Goal: Navigation & Orientation: Find specific page/section

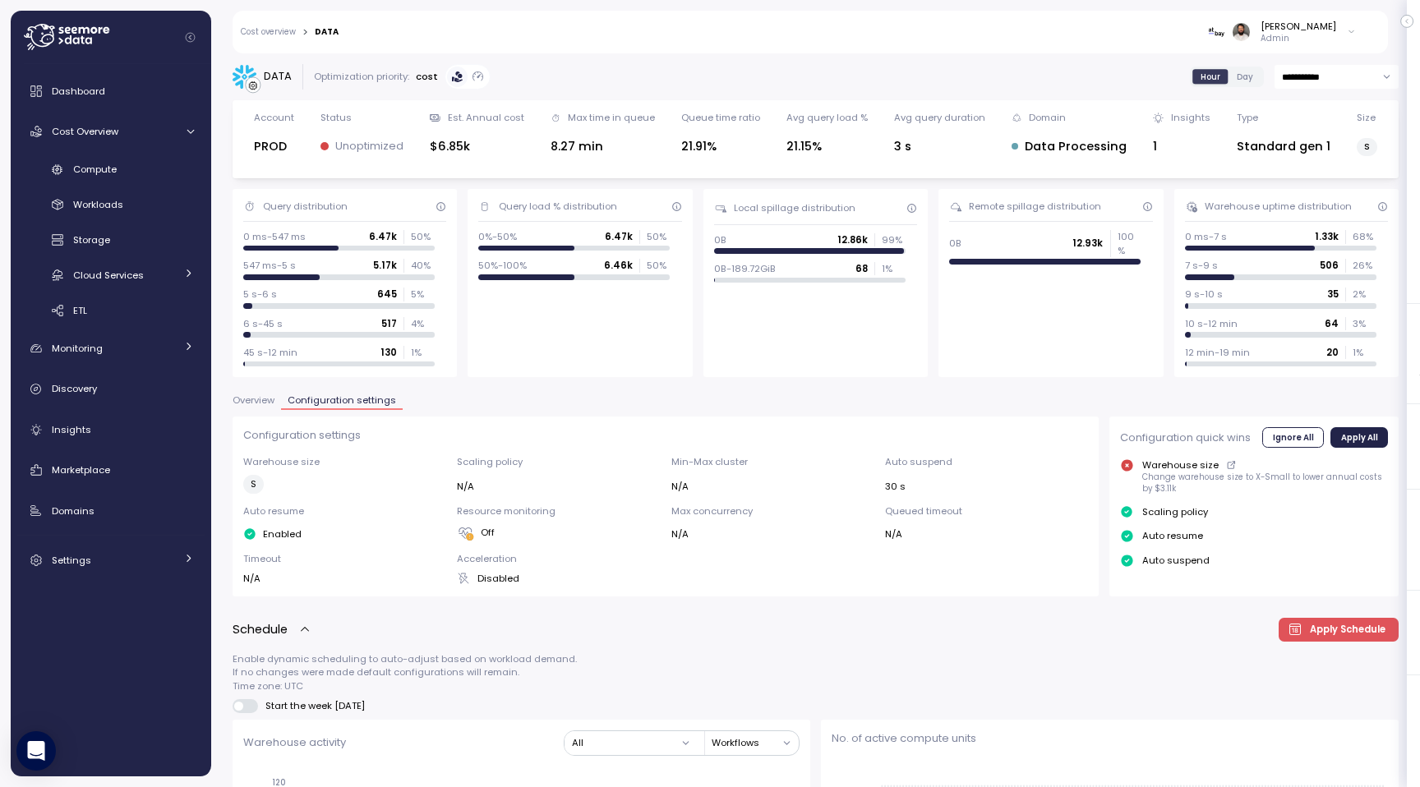
scroll to position [1097, 0]
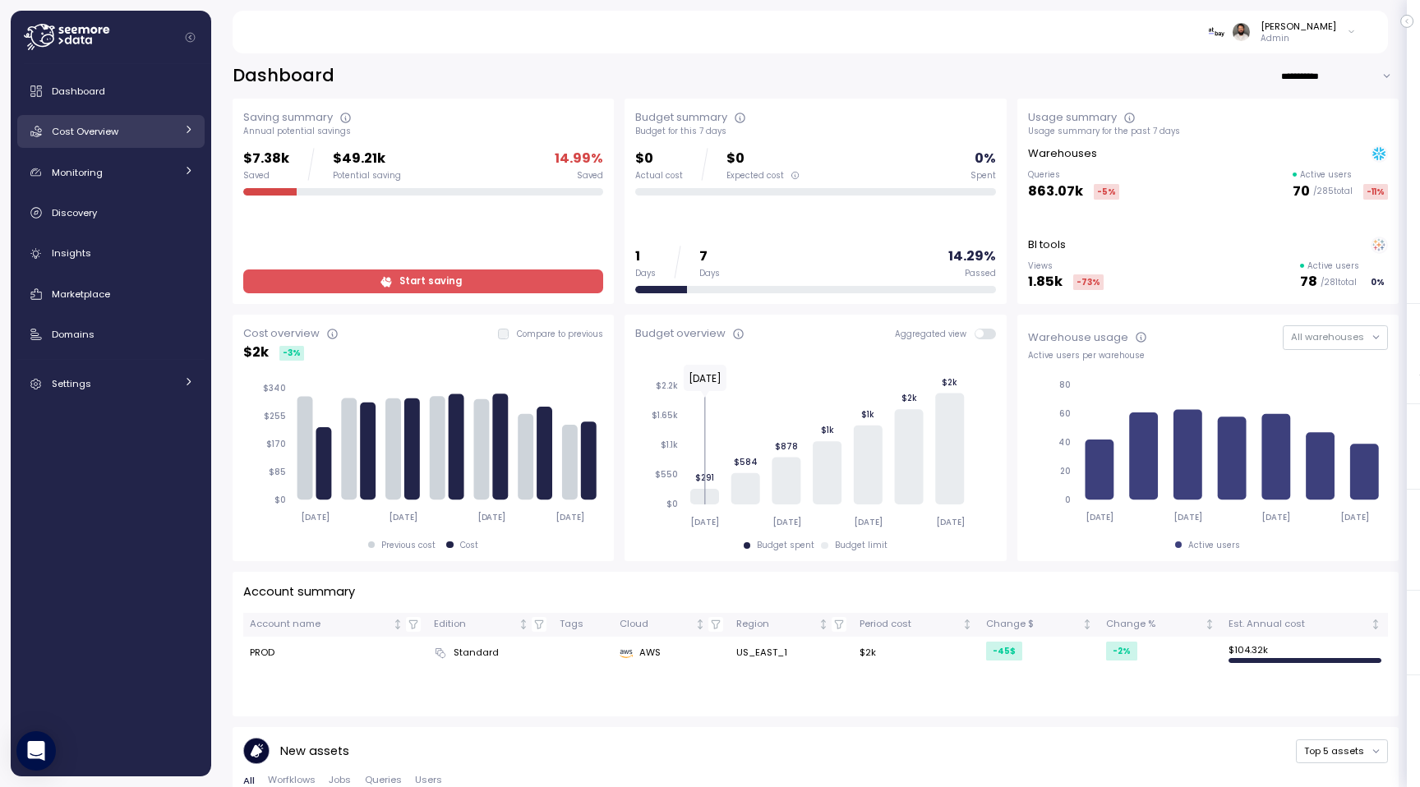
click at [152, 136] on div "Cost Overview" at bounding box center [113, 131] width 123 height 16
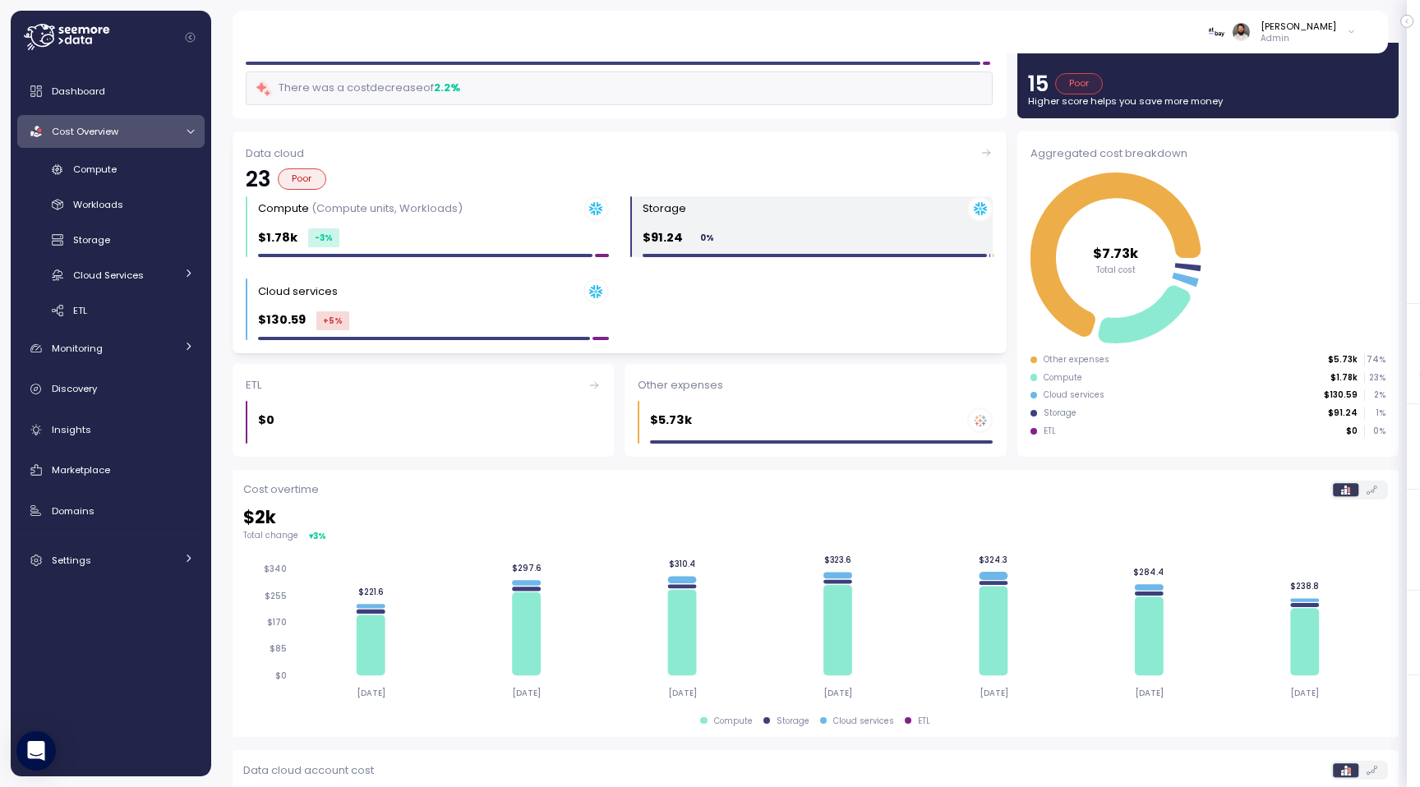
scroll to position [74, 0]
